Goal: Obtain resource: Download file/media

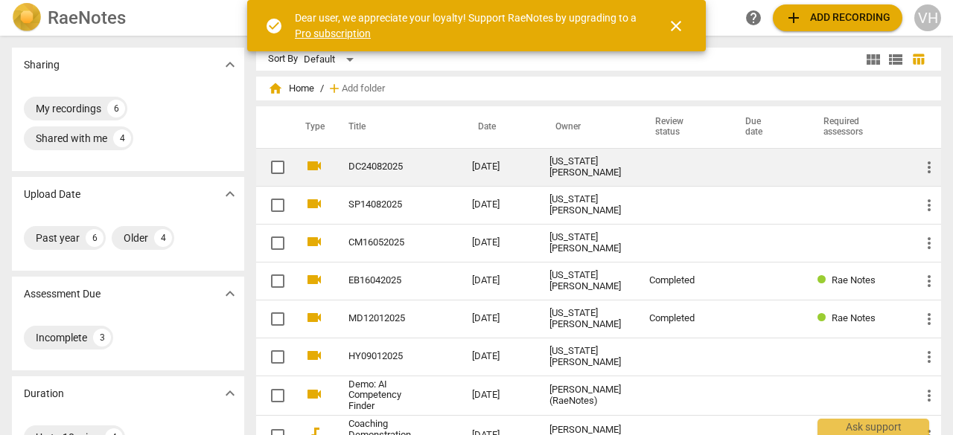
click at [365, 162] on link "DC24082025" at bounding box center [383, 167] width 70 height 11
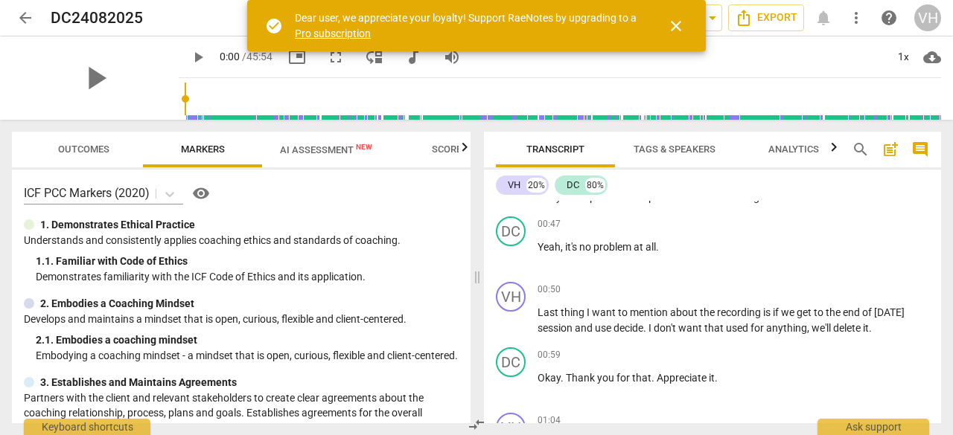
scroll to position [249, 0]
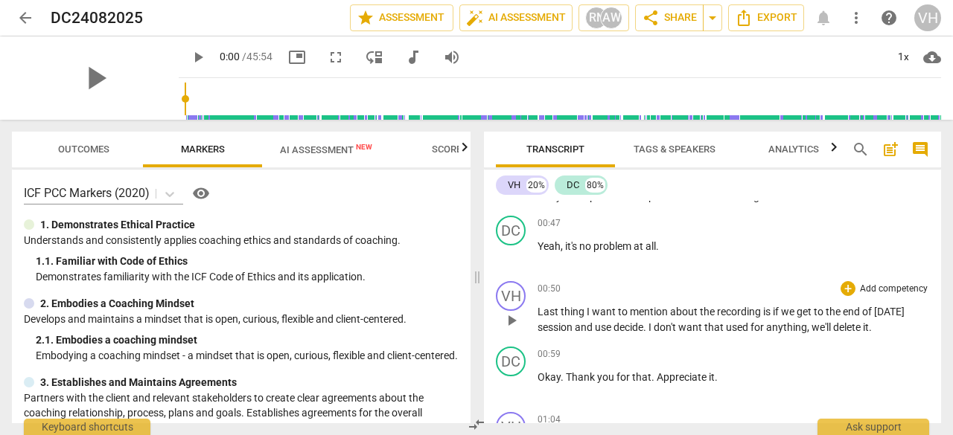
click at [612, 329] on span "use" at bounding box center [604, 328] width 19 height 12
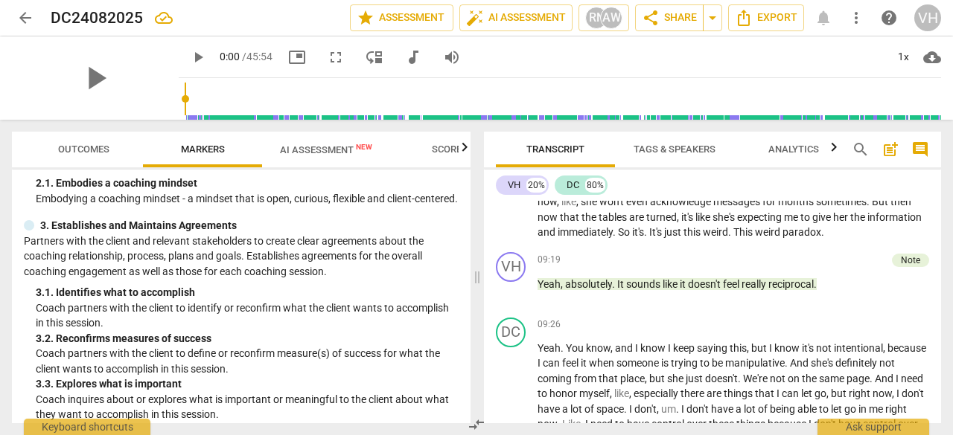
scroll to position [0, 0]
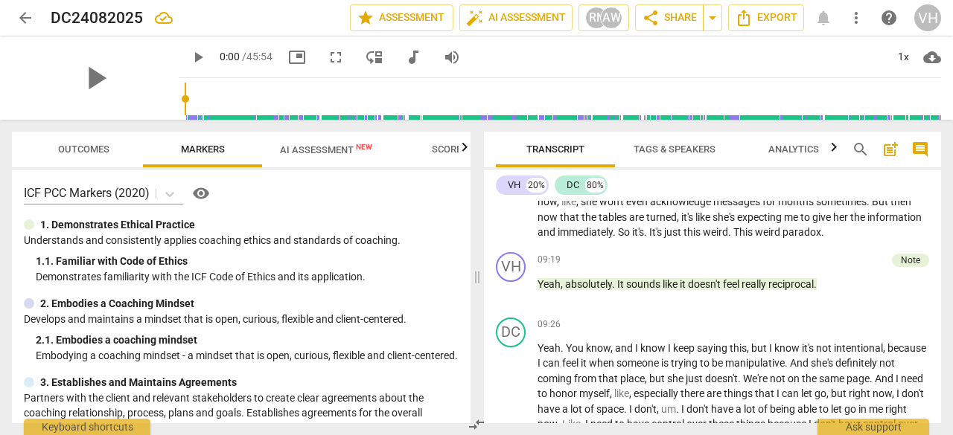
click at [323, 147] on span "AI Assessment New" at bounding box center [326, 149] width 92 height 11
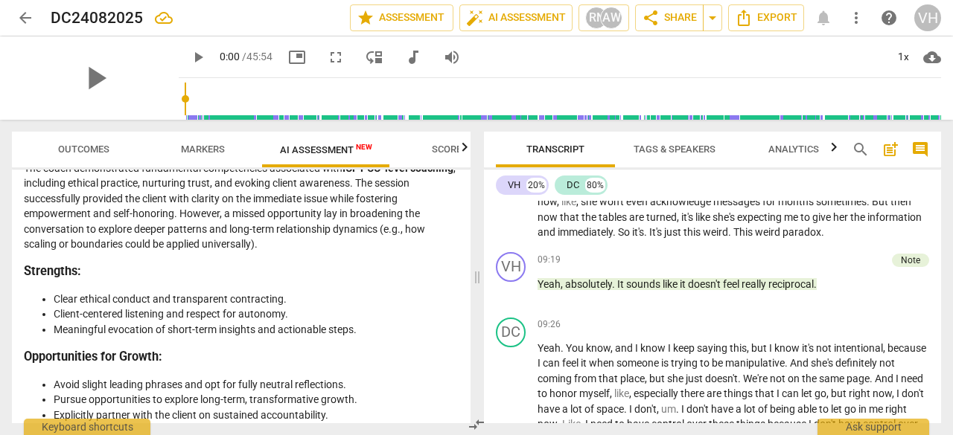
scroll to position [3235, 0]
click at [764, 10] on span "Export" at bounding box center [766, 18] width 63 height 18
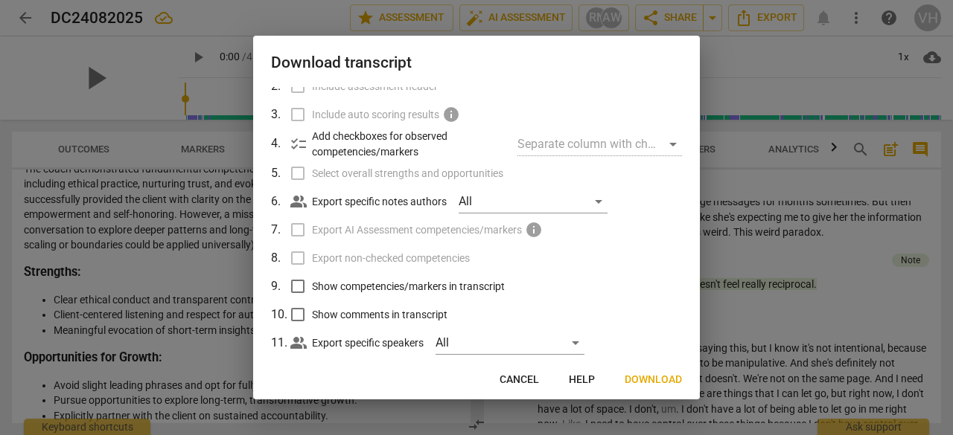
scroll to position [128, 0]
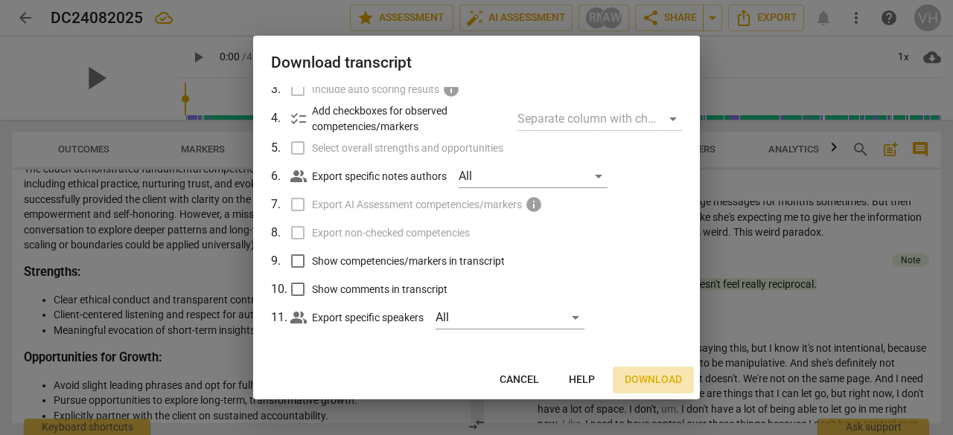
click at [646, 379] on span "Download" at bounding box center [653, 380] width 57 height 15
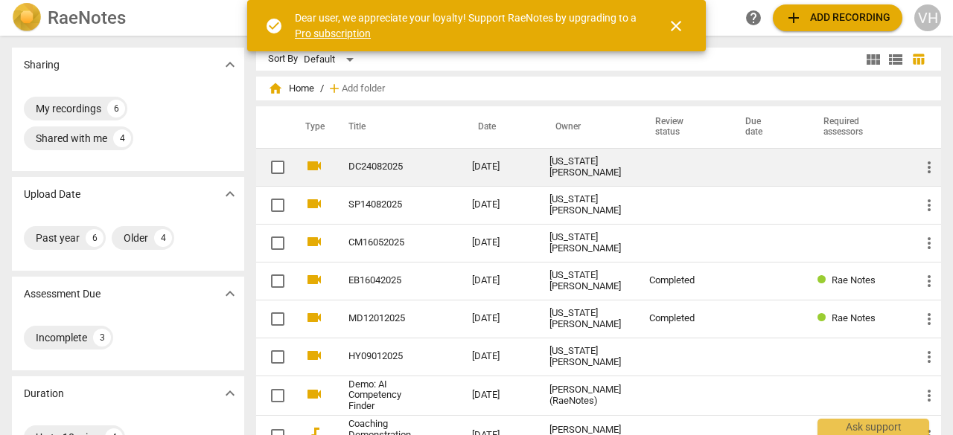
click at [366, 159] on td "DC24082025" at bounding box center [396, 167] width 130 height 38
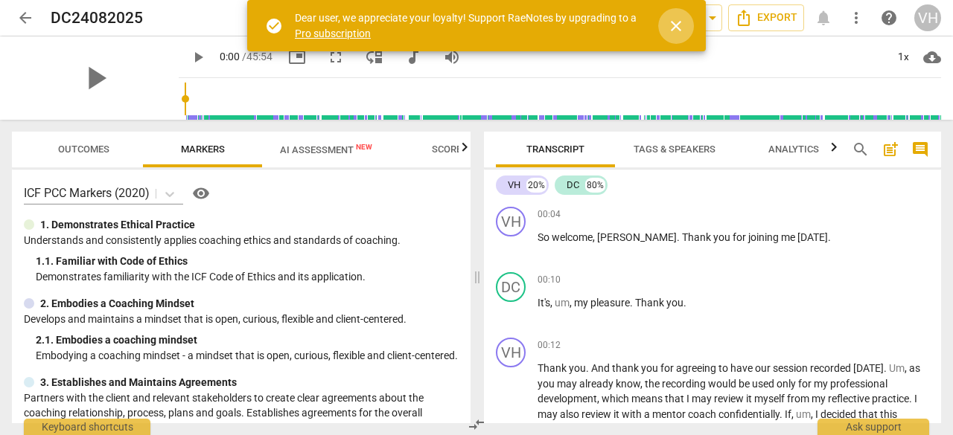
click at [676, 24] on span "close" at bounding box center [676, 26] width 18 height 18
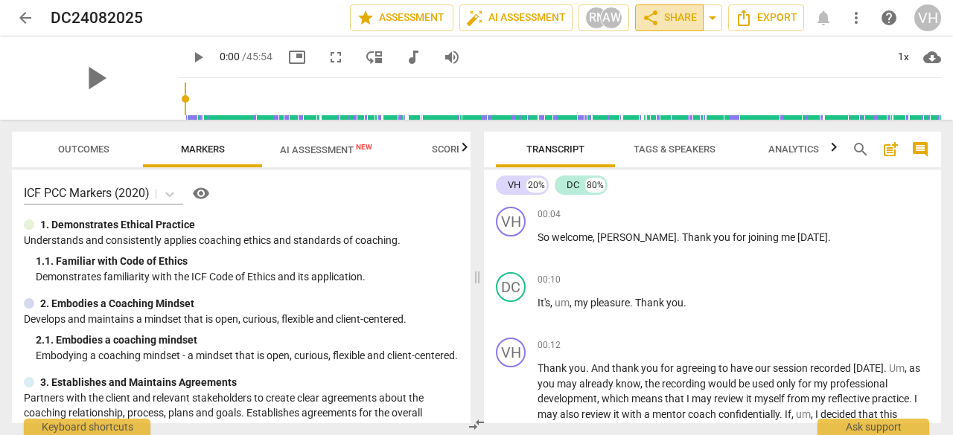
click at [668, 14] on span "share Share" at bounding box center [669, 18] width 55 height 18
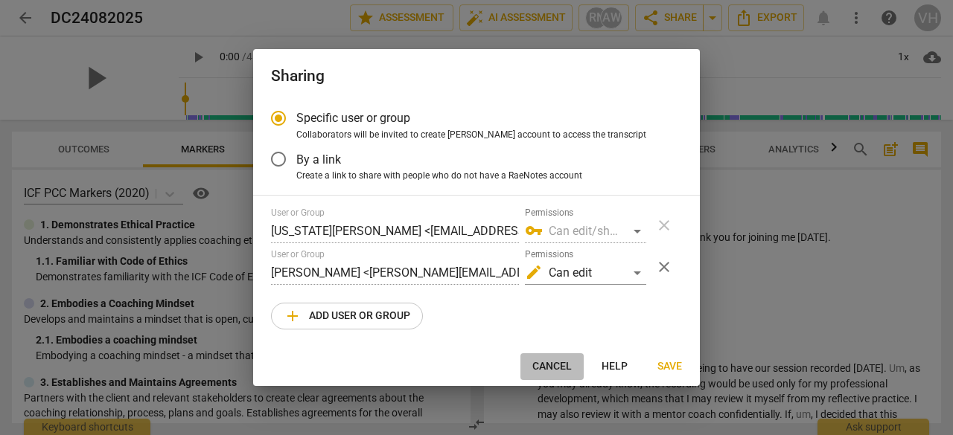
click at [554, 366] on span "Cancel" at bounding box center [551, 367] width 39 height 15
radio input "false"
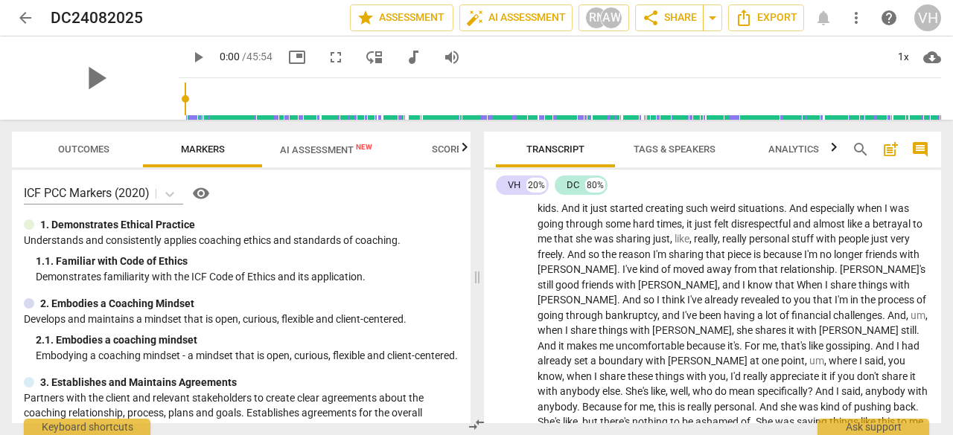
scroll to position [859, 0]
